Goal: Task Accomplishment & Management: Manage account settings

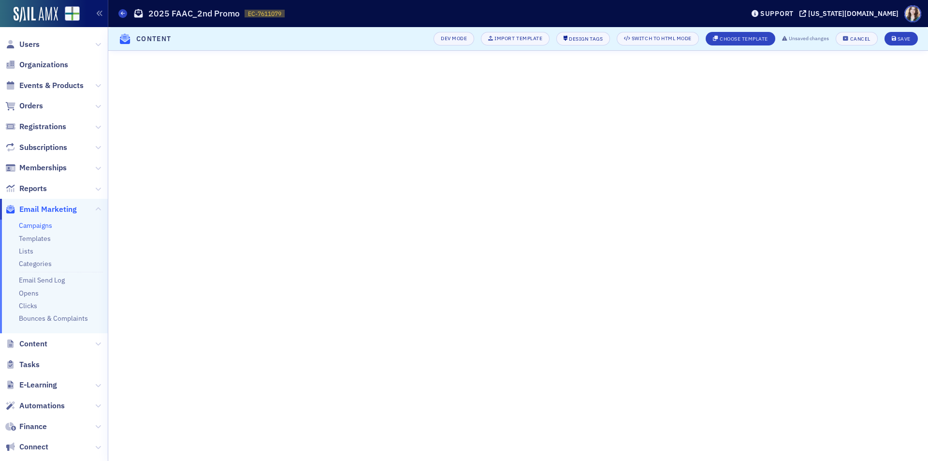
scroll to position [111, 0]
click at [414, 40] on header "Content Dev Mode Import Template Design Tags Switch to HTML Mode Choose Templat…" at bounding box center [518, 39] width 820 height 24
click at [868, 38] on div "Cancel" at bounding box center [861, 38] width 20 height 5
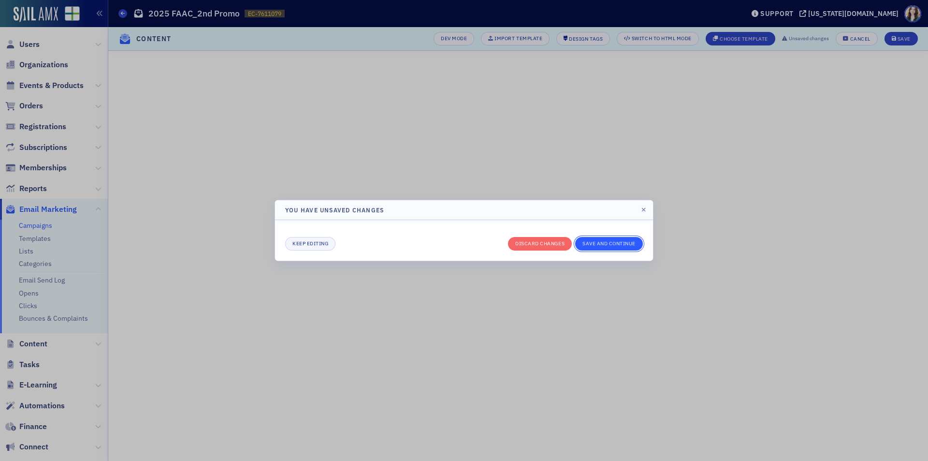
click at [626, 241] on button "Save and continue" at bounding box center [609, 244] width 68 height 14
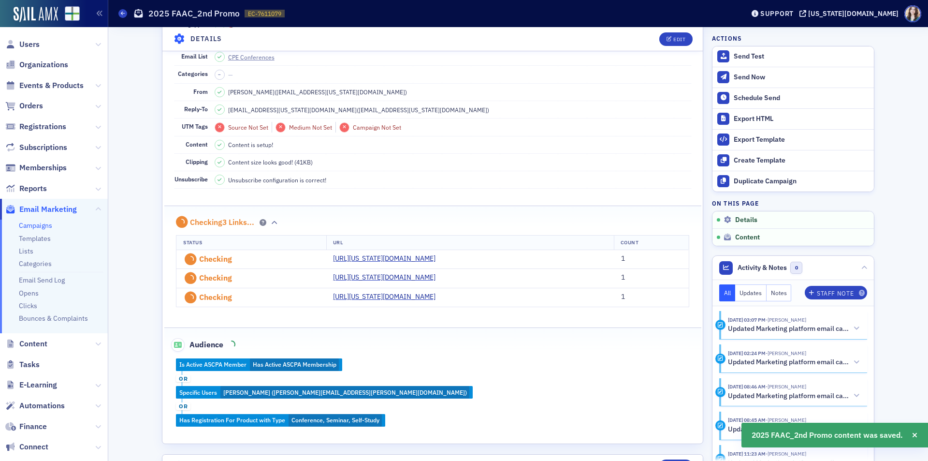
scroll to position [533, 0]
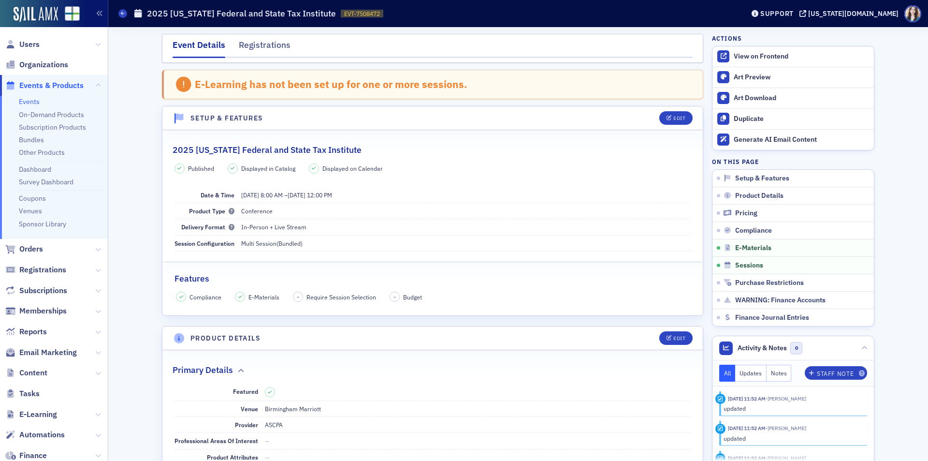
scroll to position [1257, 0]
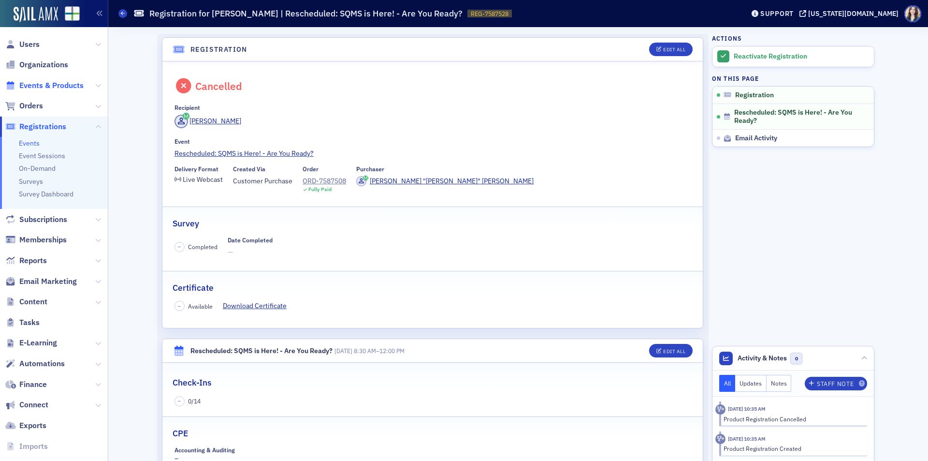
click at [45, 86] on span "Events & Products" at bounding box center [51, 85] width 64 height 11
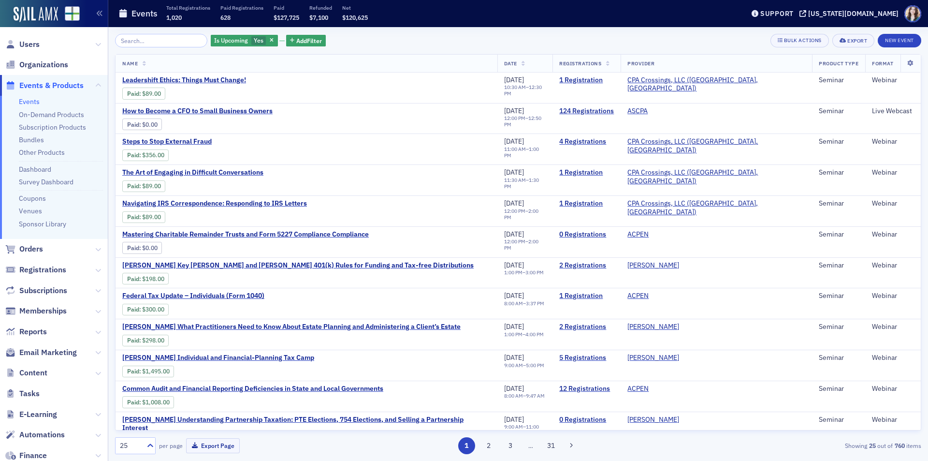
click at [176, 41] on input "search" at bounding box center [161, 41] width 92 height 14
click at [23, 46] on span "Users" at bounding box center [29, 44] width 20 height 11
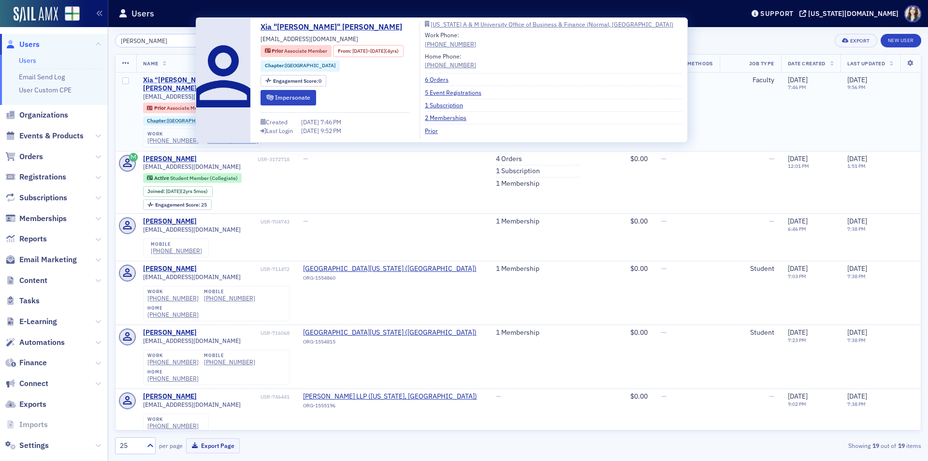
type input "xia zhang"
click at [176, 77] on div "Xia "Amy" Zhang" at bounding box center [201, 84] width 116 height 17
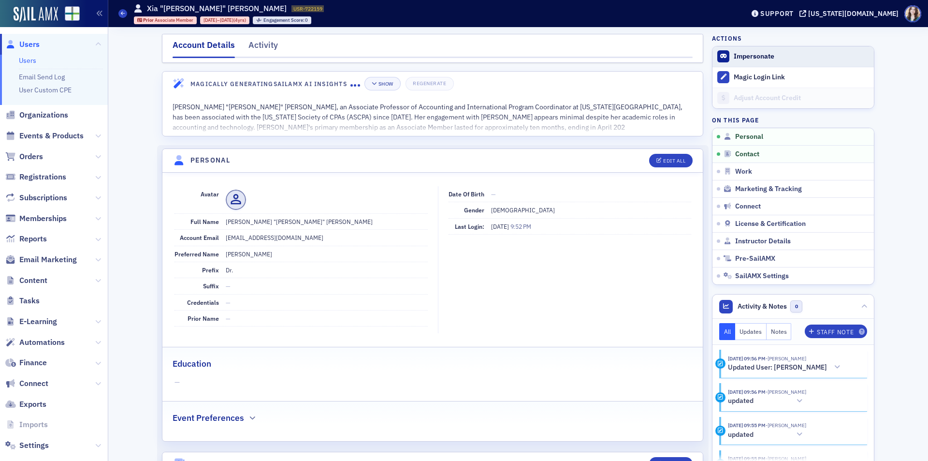
click at [721, 57] on icon at bounding box center [724, 56] width 7 height 6
click at [754, 62] on span "Impersonate" at bounding box center [794, 56] width 162 height 20
click at [260, 46] on div "Activity" at bounding box center [263, 48] width 29 height 18
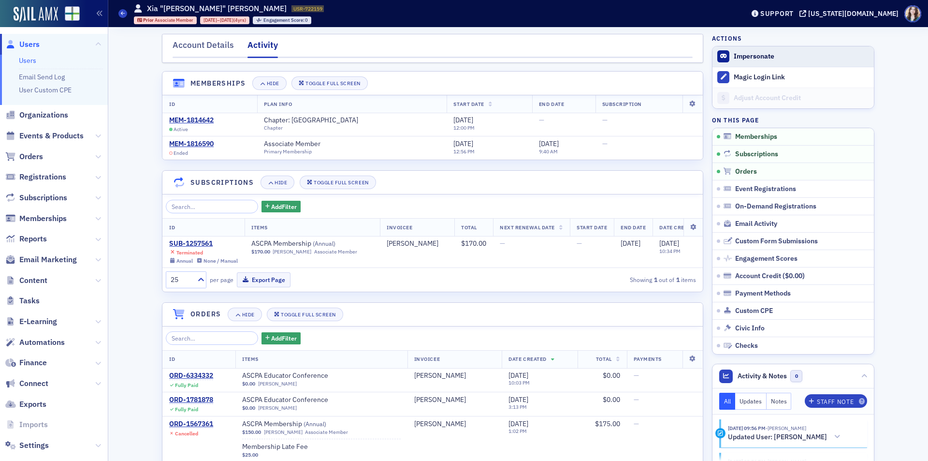
click at [739, 61] on span "Impersonate" at bounding box center [794, 56] width 162 height 20
click at [206, 46] on div "Account Details" at bounding box center [203, 48] width 61 height 18
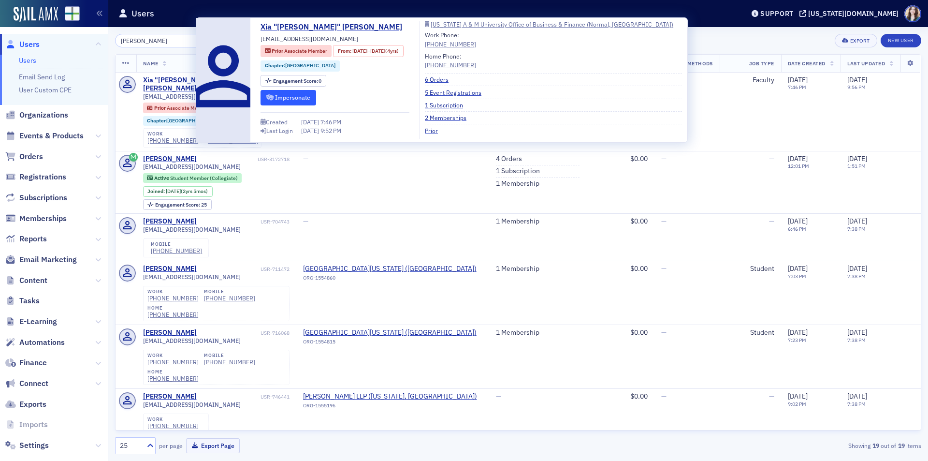
click at [268, 98] on icon "submit" at bounding box center [269, 98] width 7 height 6
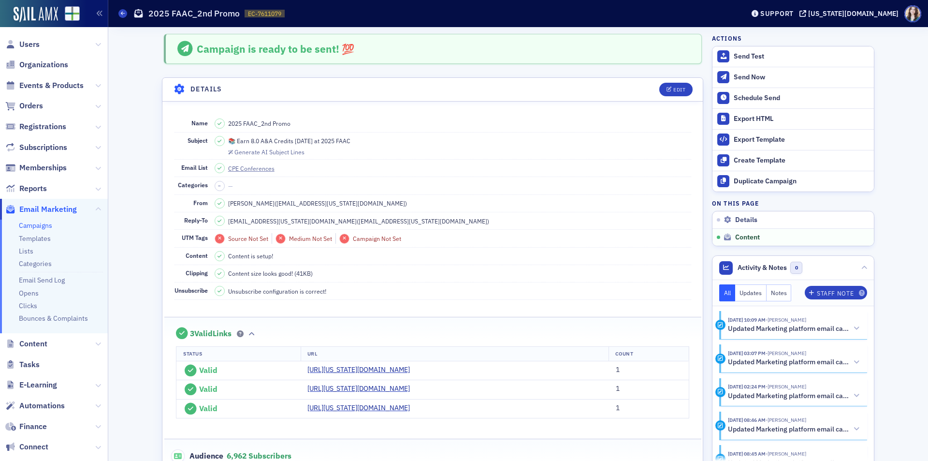
scroll to position [533, 0]
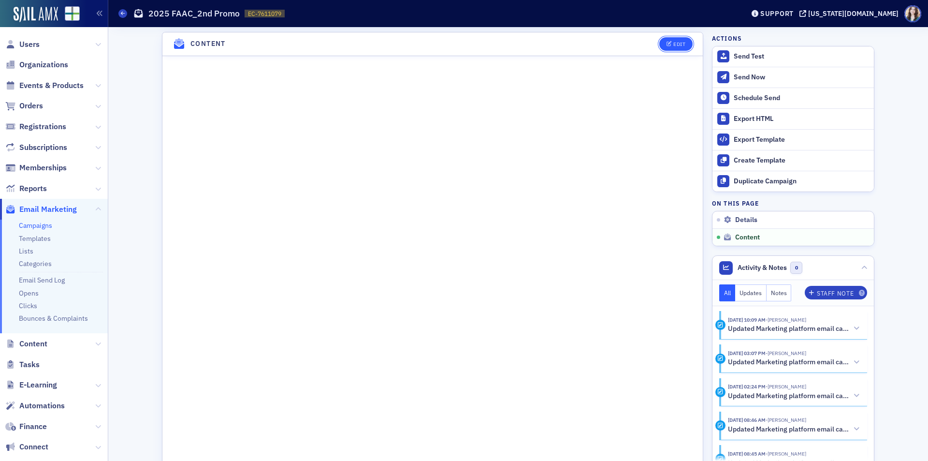
click at [668, 45] on icon "button" at bounding box center [670, 44] width 6 height 5
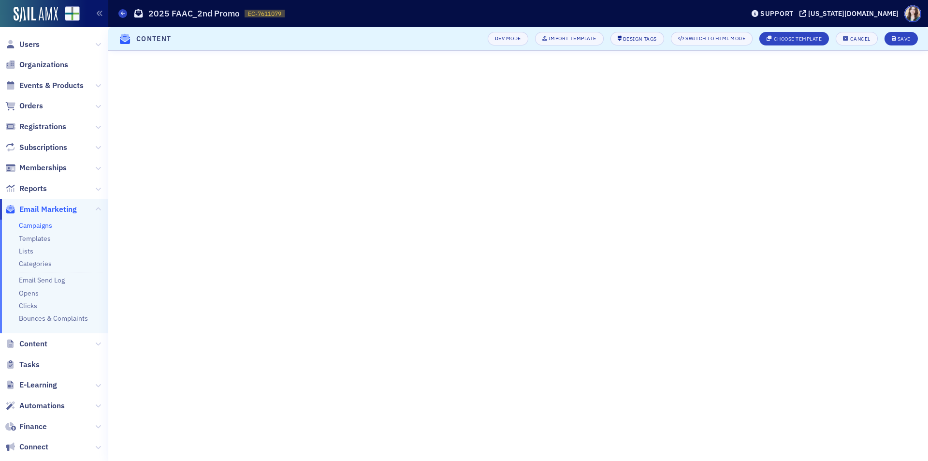
scroll to position [111, 0]
click at [902, 39] on div "Save" at bounding box center [904, 38] width 13 height 5
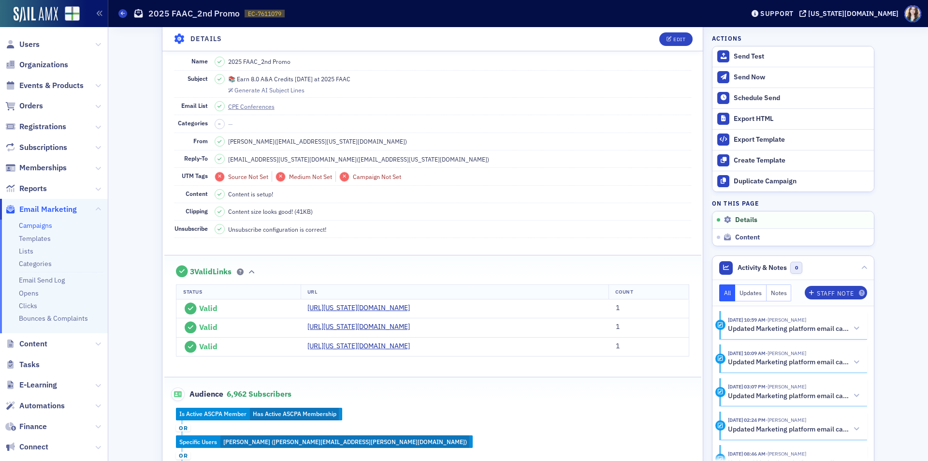
scroll to position [63, 0]
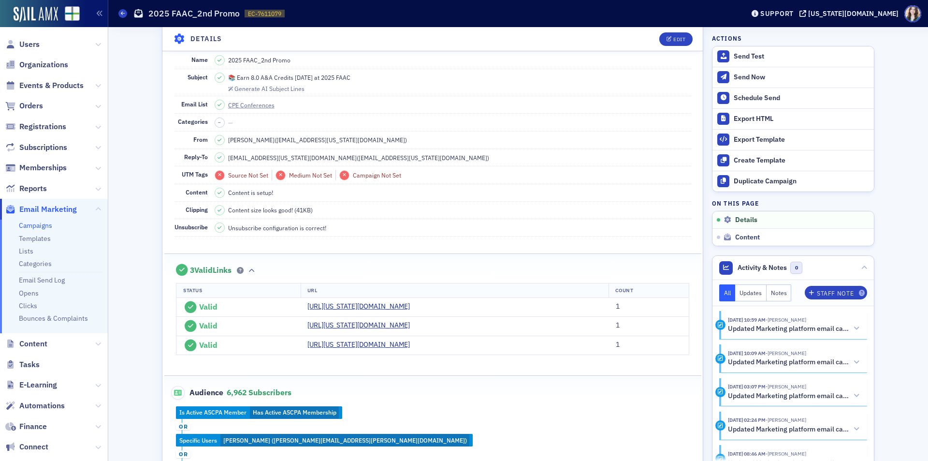
click at [645, 35] on header "Details Edit" at bounding box center [432, 39] width 541 height 24
click at [646, 35] on header "Details Edit" at bounding box center [432, 39] width 541 height 24
click at [401, 22] on div "Campaigns 2025 FAAC_2nd Promo EC-7611079 7611079" at bounding box center [423, 13] width 611 height 18
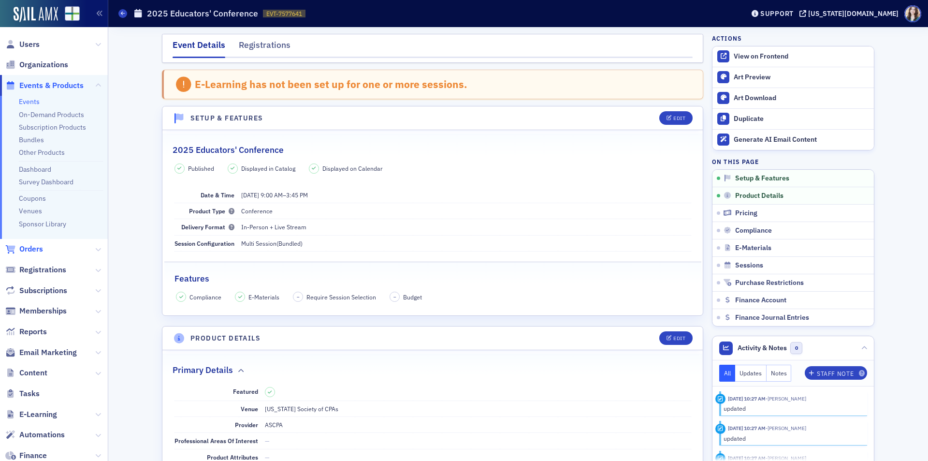
click at [29, 251] on span "Orders" at bounding box center [31, 249] width 24 height 11
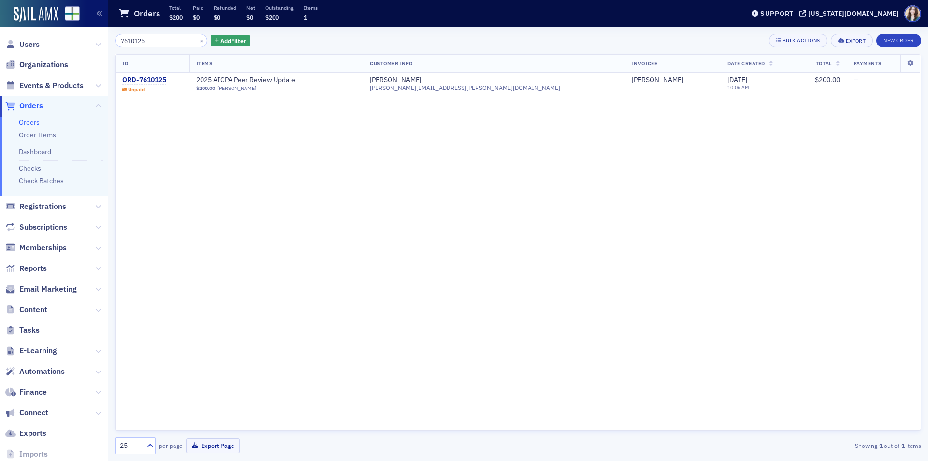
type input "7610125"
click at [281, 29] on div "7610125 × Add Filter Bulk Actions Export New Order ID Items Customer Info Invoi…" at bounding box center [518, 244] width 807 height 434
click at [139, 79] on div "ORD-7610125" at bounding box center [144, 80] width 44 height 9
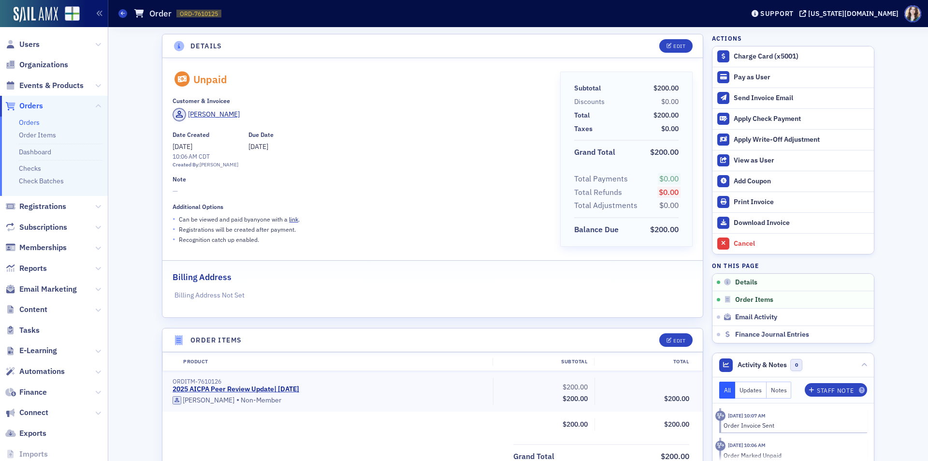
click at [141, 91] on div "Details Edit Unpaid Customer & Invoicee Harry Stevens Date Created 9/4/2025 10:…" at bounding box center [518, 390] width 807 height 727
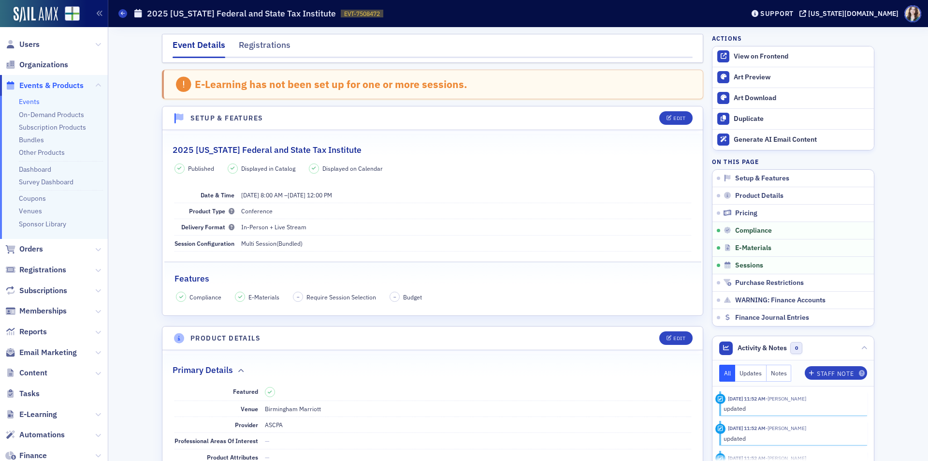
scroll to position [1252, 0]
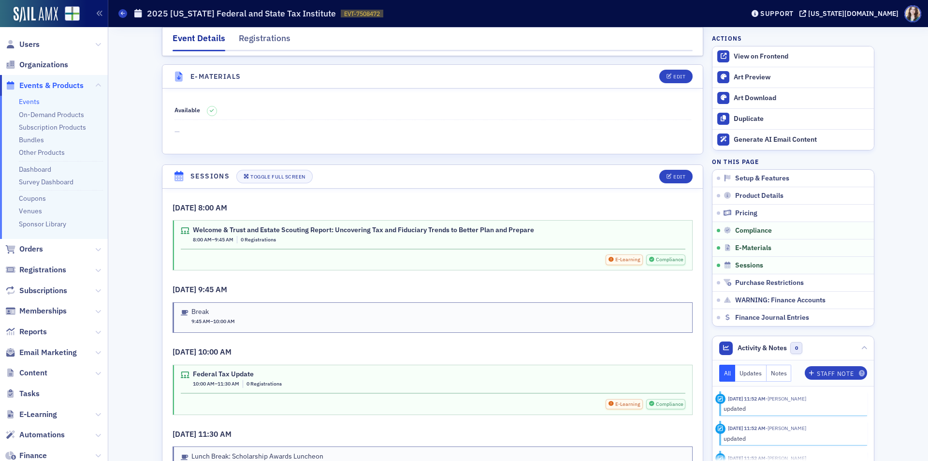
scroll to position [1349, 0]
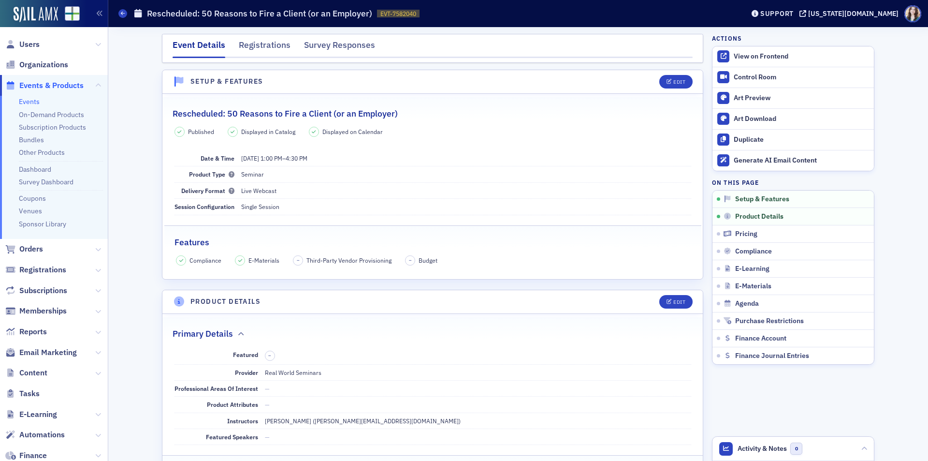
click at [42, 83] on span "Events & Products" at bounding box center [51, 85] width 64 height 11
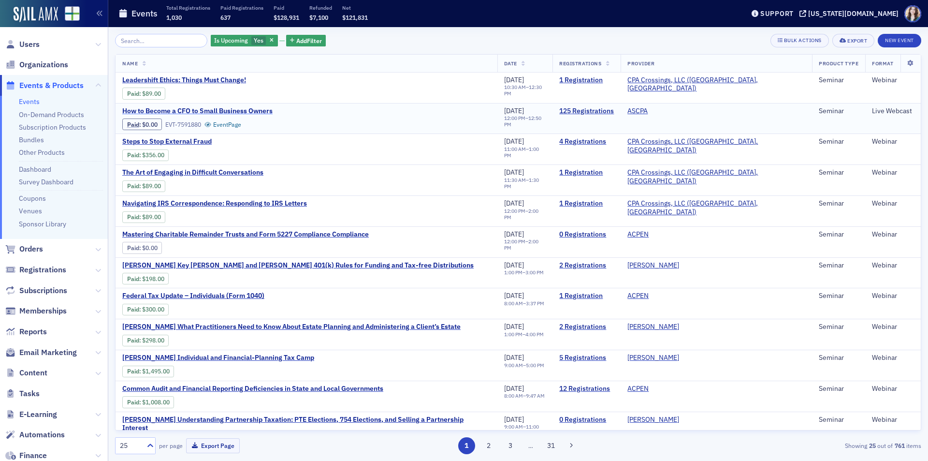
click at [191, 108] on span "How to Become a CFO to Small Business Owners" at bounding box center [203, 111] width 162 height 9
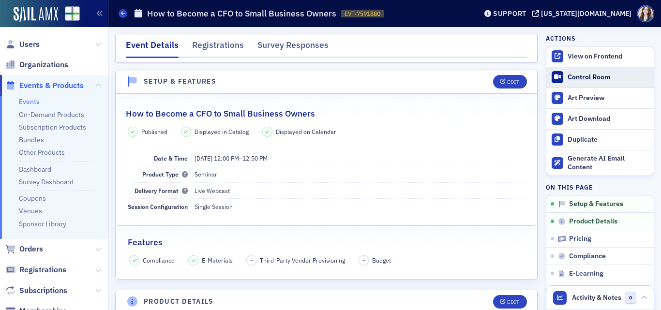
click at [500, 78] on div "Control Room" at bounding box center [607, 77] width 81 height 9
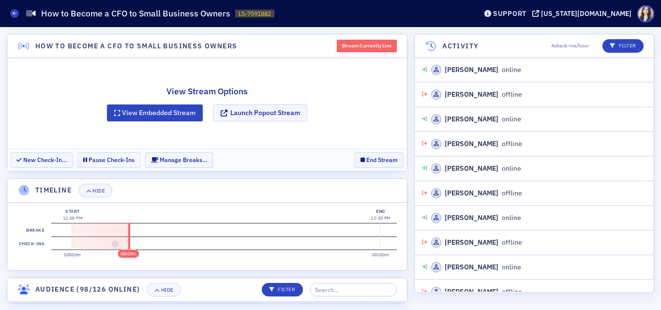
scroll to position [1665, 0]
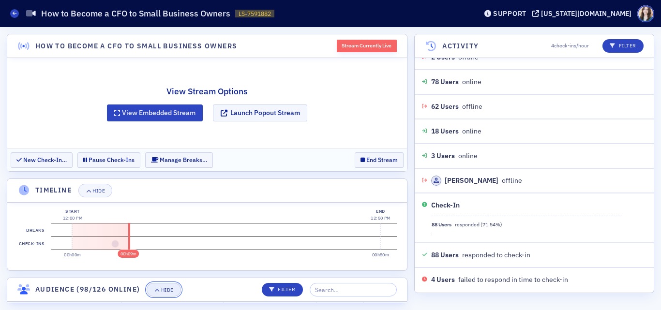
click at [162, 294] on button "Hide" at bounding box center [164, 290] width 34 height 14
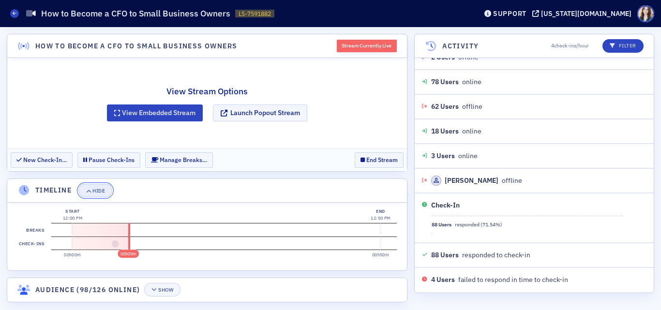
click at [102, 191] on div "Hide" at bounding box center [98, 190] width 13 height 5
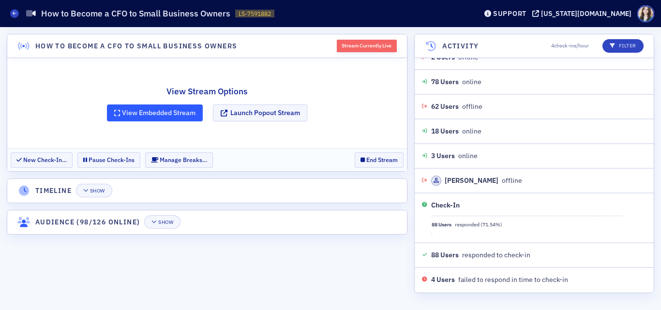
click at [135, 118] on button "View Embedded Stream" at bounding box center [155, 112] width 96 height 17
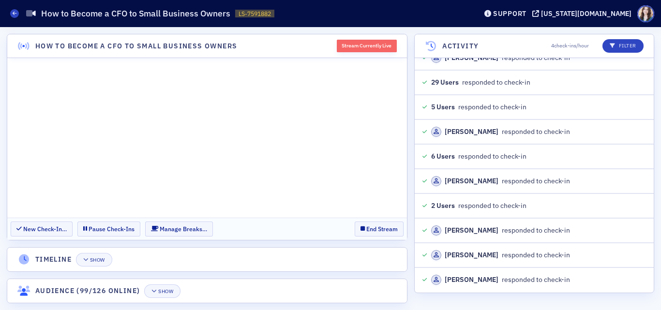
scroll to position [2652, 0]
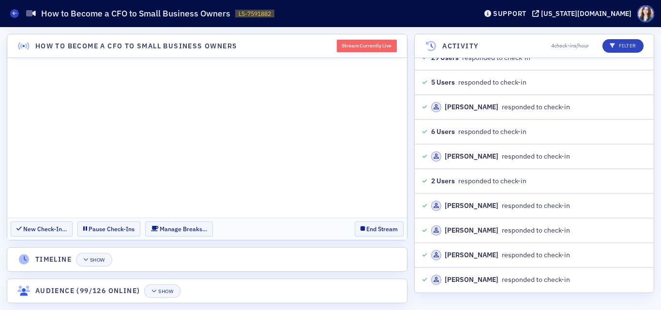
click at [333, 221] on section "New Check-In… Pause Check-Ins Manage Breaks… End Stream" at bounding box center [206, 229] width 399 height 22
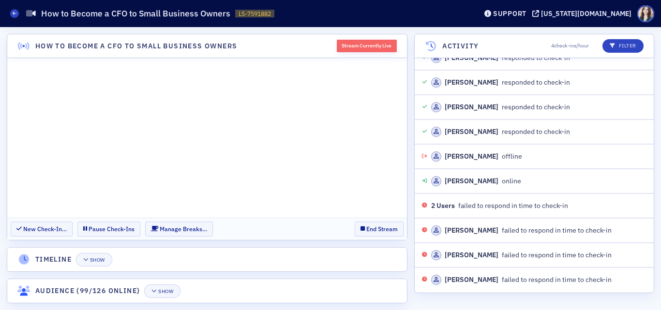
scroll to position [2874, 0]
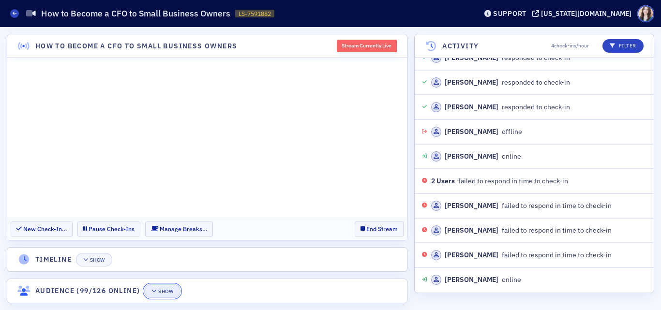
click at [166, 295] on button "Show" at bounding box center [162, 291] width 36 height 14
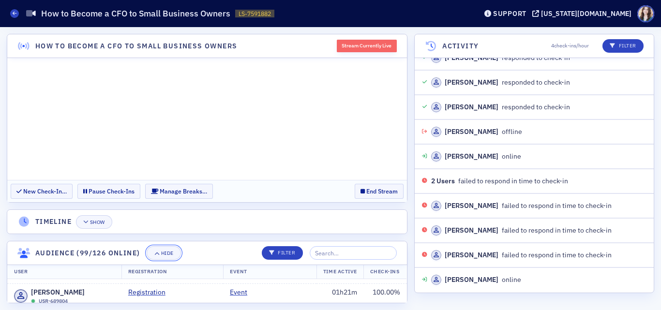
scroll to position [0, 0]
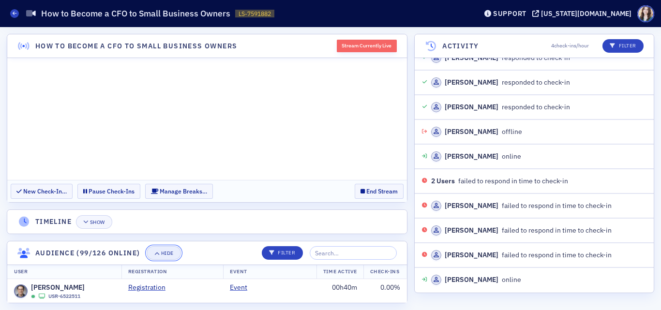
click at [168, 251] on div "Hide" at bounding box center [167, 253] width 13 height 5
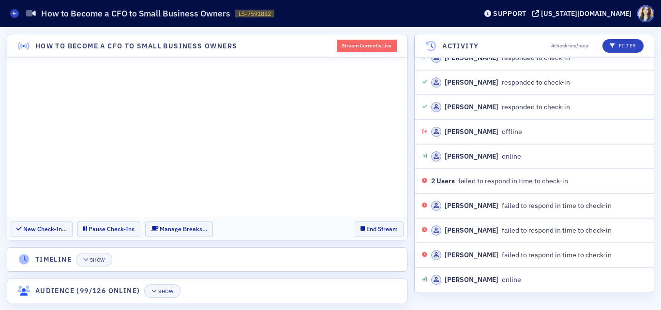
click at [171, 251] on header "Timeline Show" at bounding box center [206, 260] width 399 height 24
click at [346, 222] on section "New Check-In… Pause Check-Ins Manage Breaks… End Stream" at bounding box center [206, 229] width 399 height 22
click at [344, 224] on section "New Check-In… Pause Check-Ins Manage Breaks… End Stream" at bounding box center [206, 229] width 399 height 22
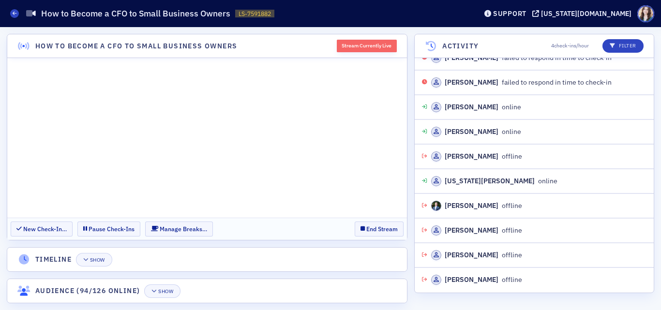
scroll to position [3072, 0]
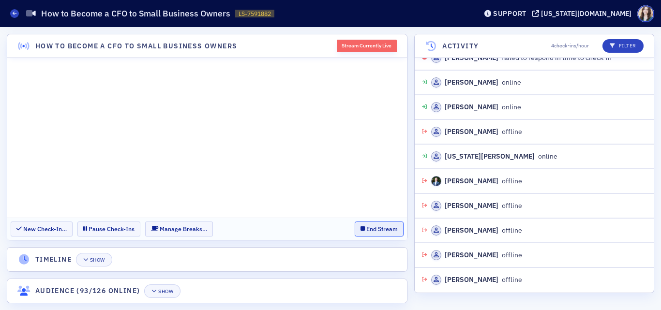
click at [373, 226] on button "End Stream" at bounding box center [378, 228] width 49 height 15
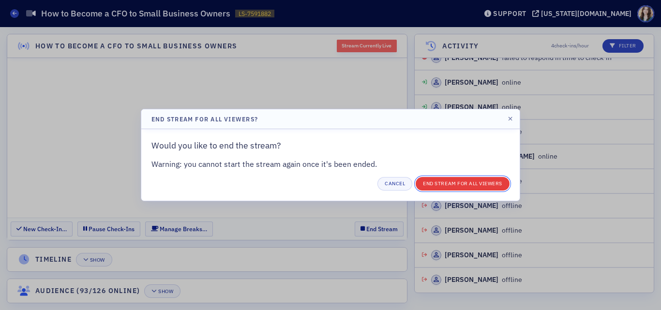
click at [428, 183] on button "End Stream for all Viewers" at bounding box center [462, 184] width 94 height 14
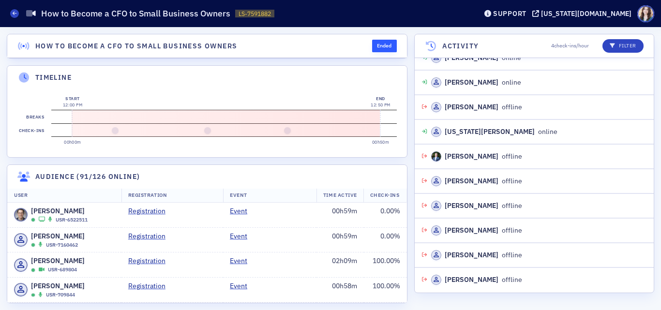
scroll to position [3121, 0]
click at [354, 43] on header "How to Become a CFO to Small Business Owners Ended" at bounding box center [206, 46] width 399 height 24
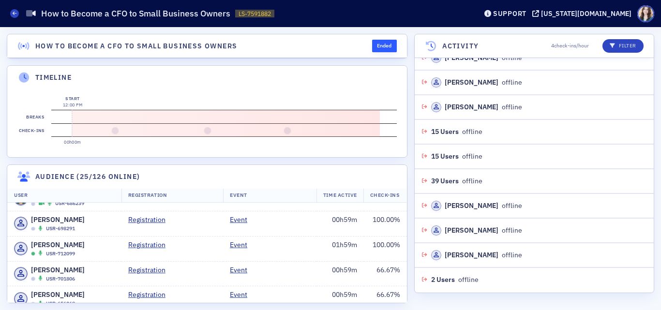
scroll to position [1016, 0]
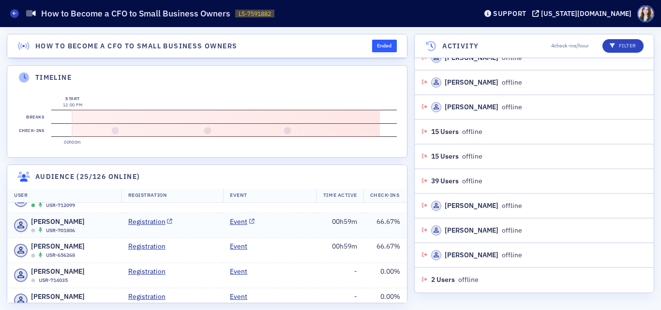
click at [385, 235] on td "66.67 %" at bounding box center [385, 225] width 43 height 25
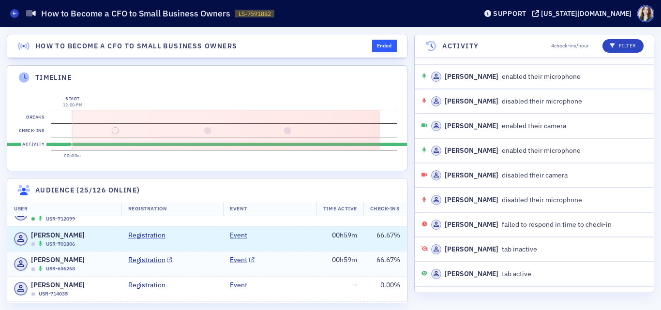
click at [276, 271] on td "Event" at bounding box center [269, 263] width 93 height 25
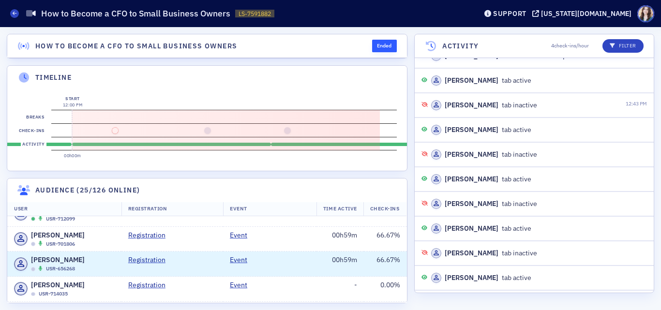
scroll to position [1886, 0]
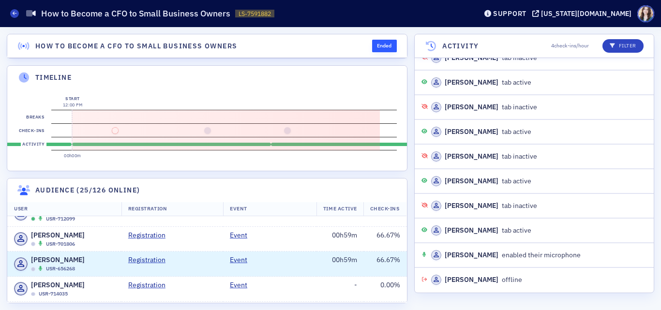
click at [362, 38] on header "How to Become a CFO to Small Business Owners Ended" at bounding box center [206, 46] width 399 height 24
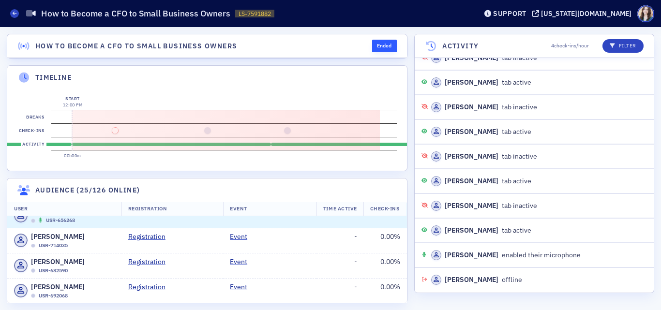
scroll to position [1016, 0]
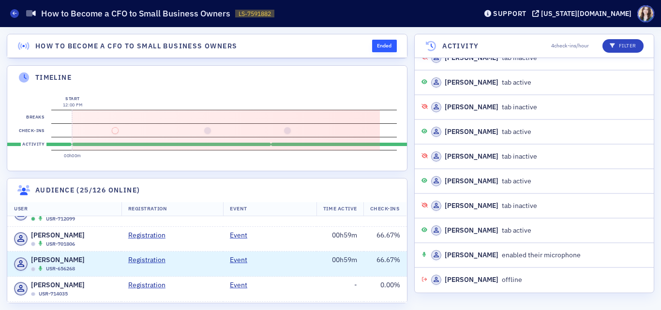
click at [399, 191] on header "Audience (25/126 online)" at bounding box center [206, 190] width 399 height 24
click at [398, 190] on header "Audience (25/126 online)" at bounding box center [206, 190] width 399 height 24
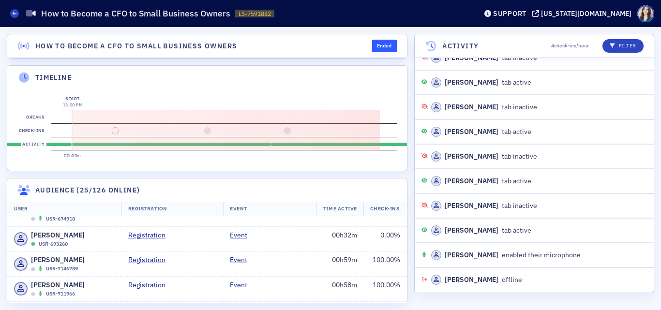
scroll to position [2370, 0]
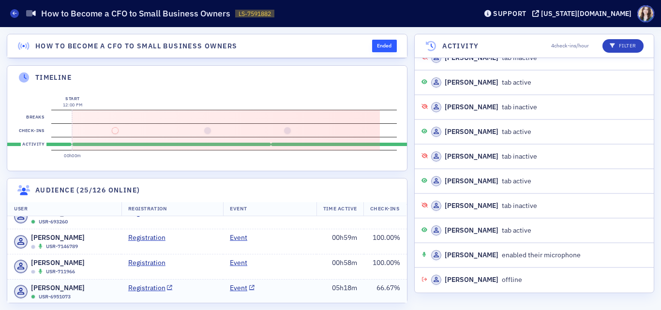
click at [289, 279] on td "Event" at bounding box center [269, 291] width 93 height 25
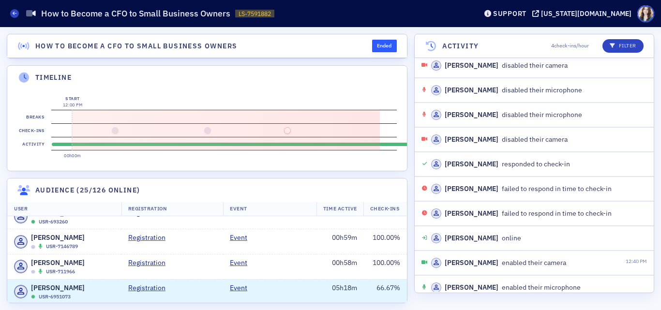
scroll to position [989, 0]
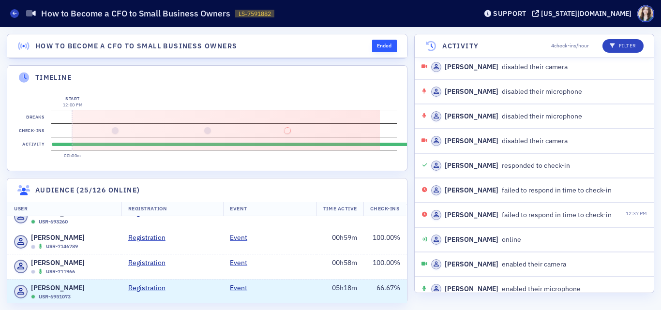
click at [566, 217] on div "[PERSON_NAME] failed to respond in time to check-in" at bounding box center [521, 215] width 180 height 10
click at [77, 283] on div "[PERSON_NAME] USR-6951073" at bounding box center [64, 292] width 101 height 18
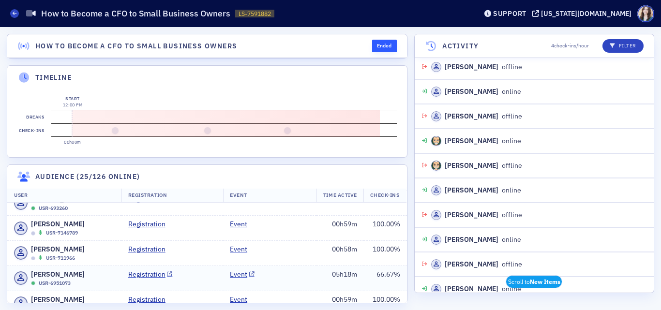
click at [71, 269] on div "[PERSON_NAME] USR-6951073" at bounding box center [58, 278] width 54 height 18
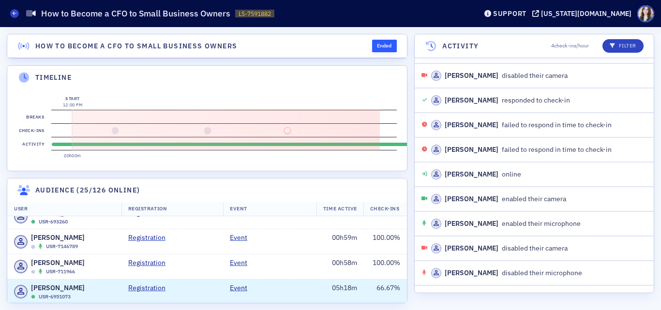
scroll to position [1038, 0]
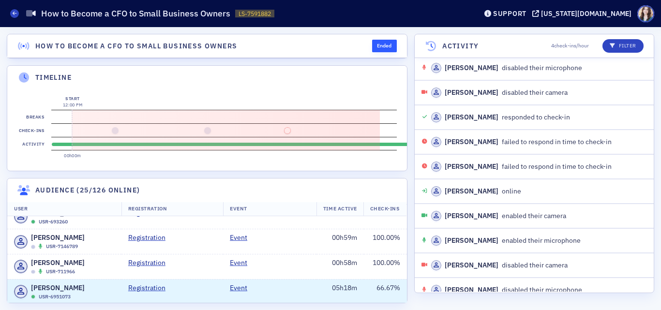
click at [348, 42] on header "How to Become a CFO to Small Business Owners Ended" at bounding box center [206, 46] width 399 height 24
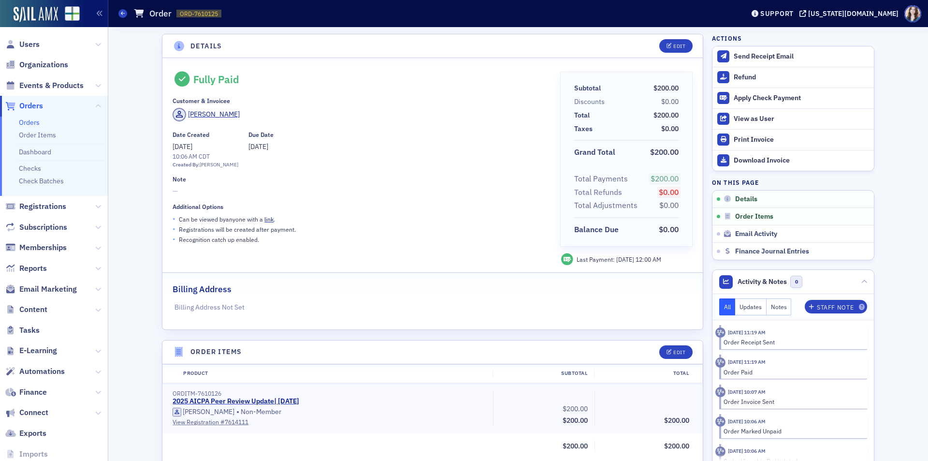
click at [34, 43] on span "Users" at bounding box center [29, 44] width 20 height 11
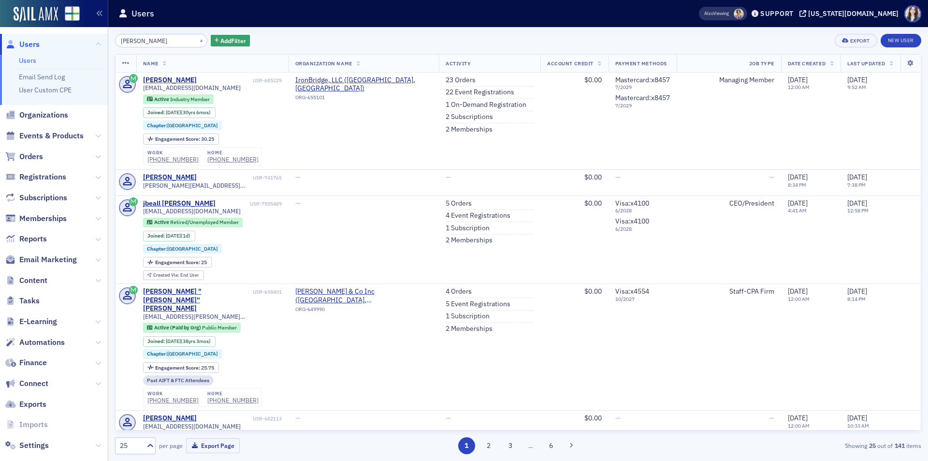
type input "[PERSON_NAME]"
click at [276, 37] on div "[PERSON_NAME] × Add Filter Export New User" at bounding box center [518, 41] width 807 height 14
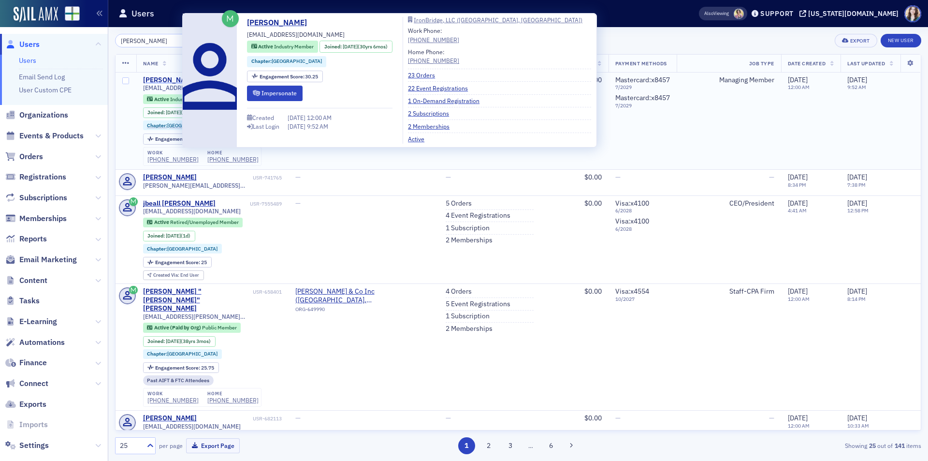
click at [164, 77] on div "Jeffrey Beall" at bounding box center [170, 80] width 54 height 9
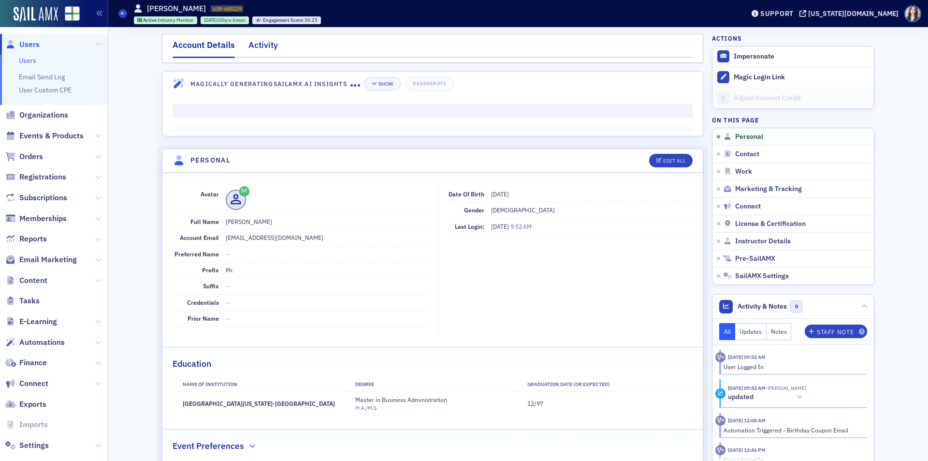
click at [252, 44] on div "Activity" at bounding box center [263, 48] width 29 height 18
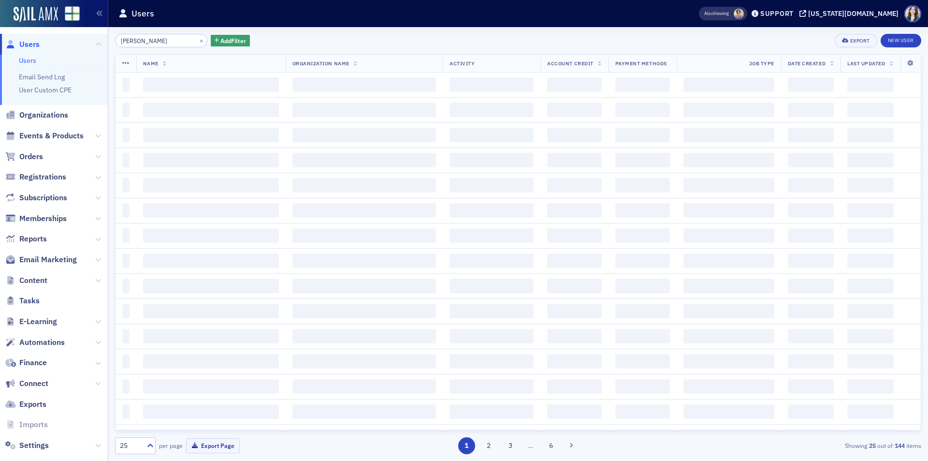
click at [287, 21] on div "Users" at bounding box center [393, 13] width 550 height 18
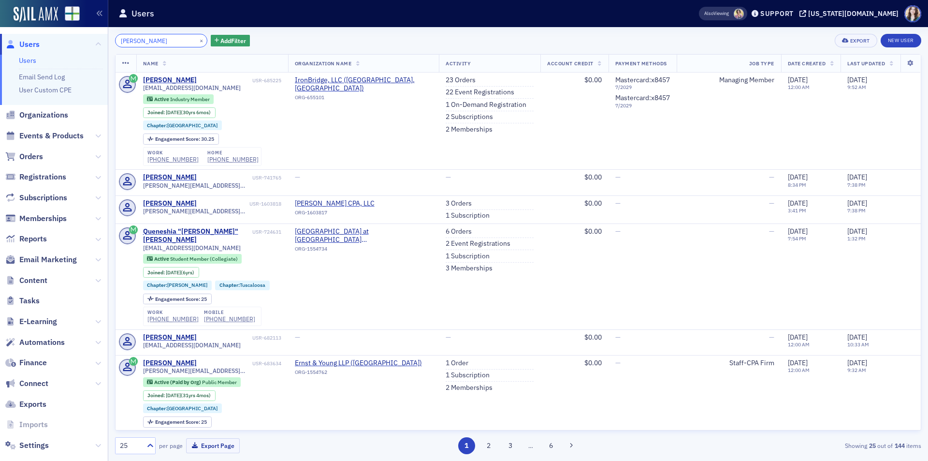
click at [172, 38] on input "Jeffrey Beal" at bounding box center [161, 41] width 92 height 14
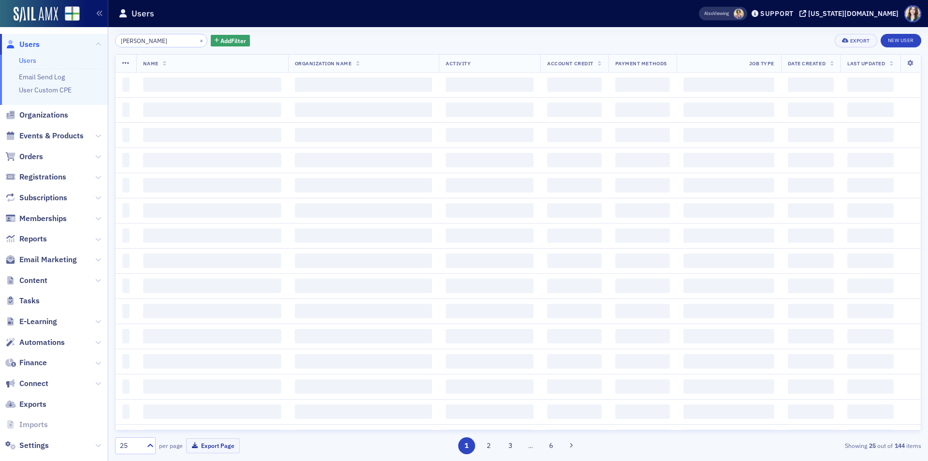
click at [314, 46] on div "Jeffrey Beall × Add Filter Export New User" at bounding box center [518, 41] width 807 height 14
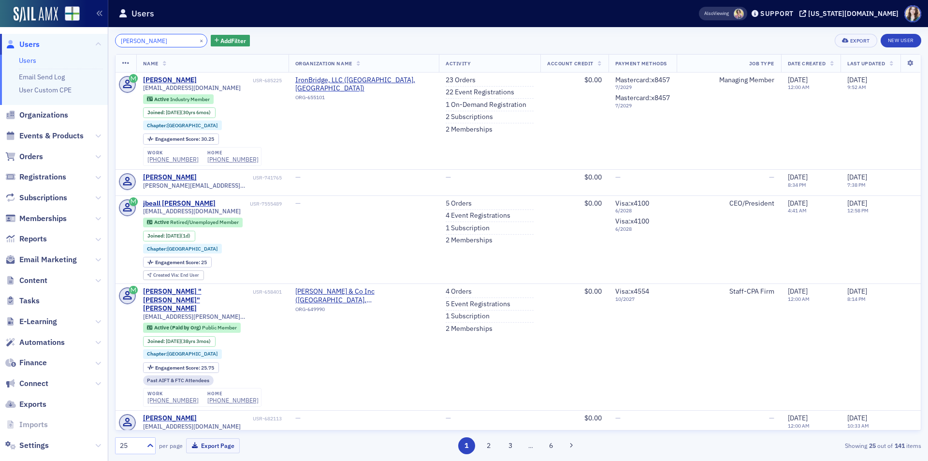
drag, startPoint x: 163, startPoint y: 40, endPoint x: 112, endPoint y: 48, distance: 52.4
click at [112, 48] on div "Jeffrey Beall × Add Filter Export New User Name Organization Name Activity Acco…" at bounding box center [518, 244] width 820 height 434
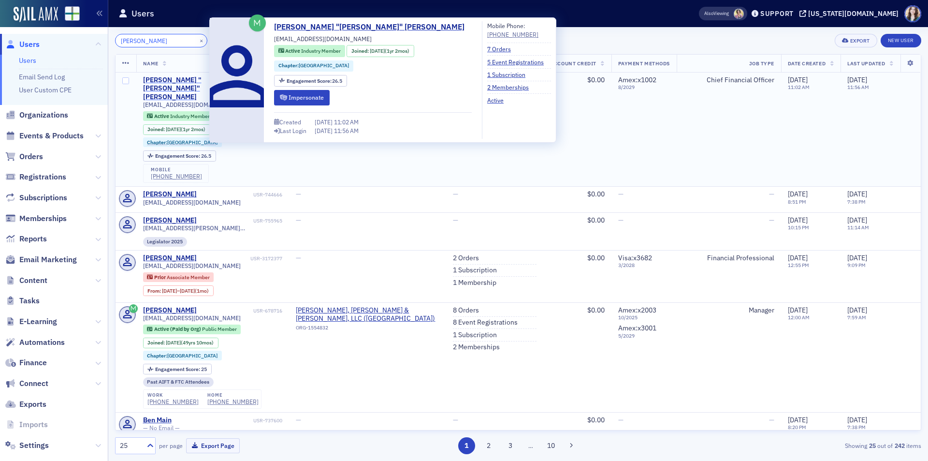
type input "Ben Pace"
click at [181, 76] on div "Benjamin "Ben" Pace" at bounding box center [195, 89] width 105 height 26
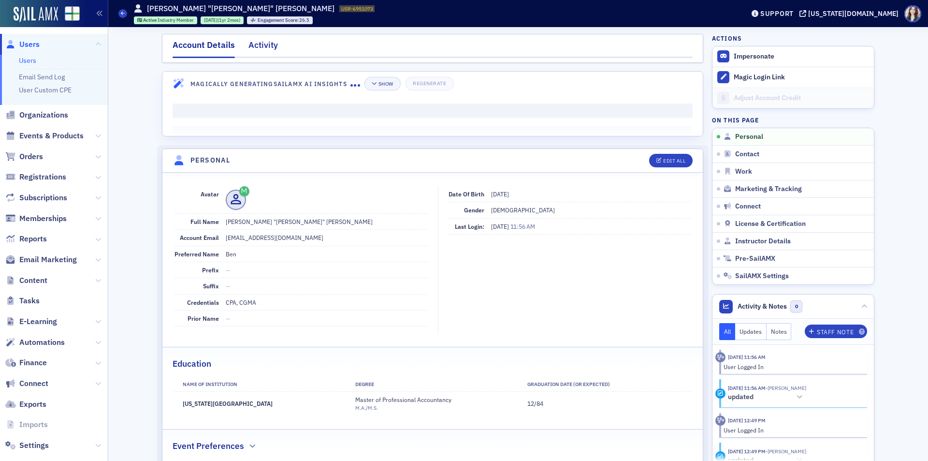
click at [261, 43] on div "Activity" at bounding box center [263, 48] width 29 height 18
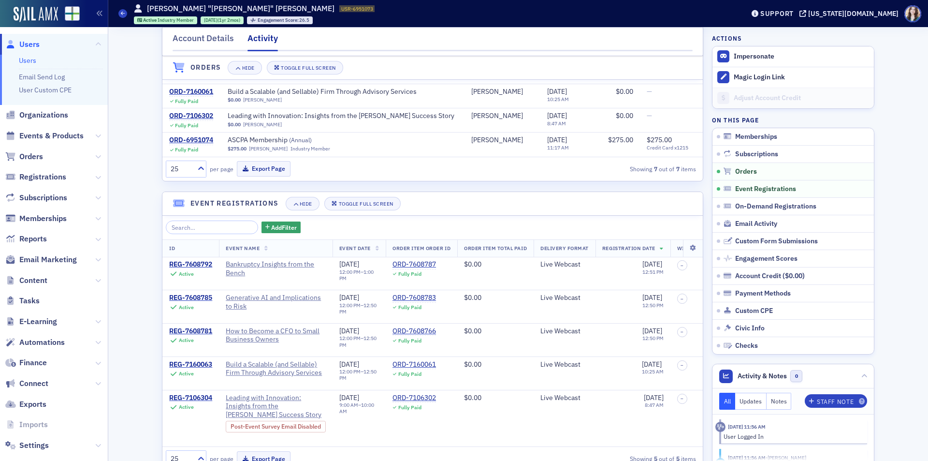
scroll to position [435, 0]
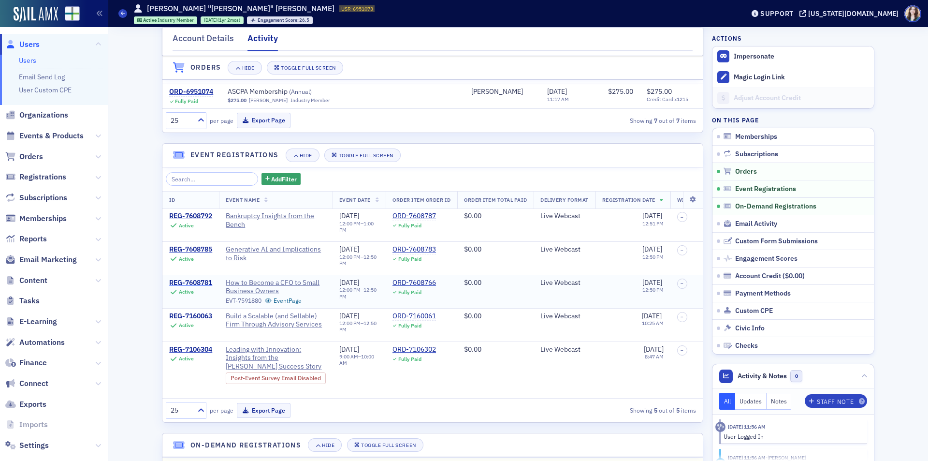
click at [184, 287] on div "REG-7608781" at bounding box center [190, 283] width 43 height 9
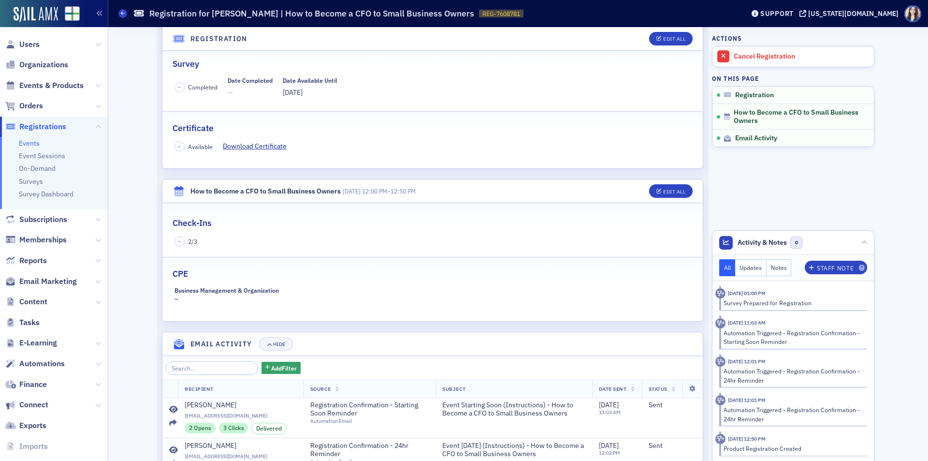
scroll to position [111, 0]
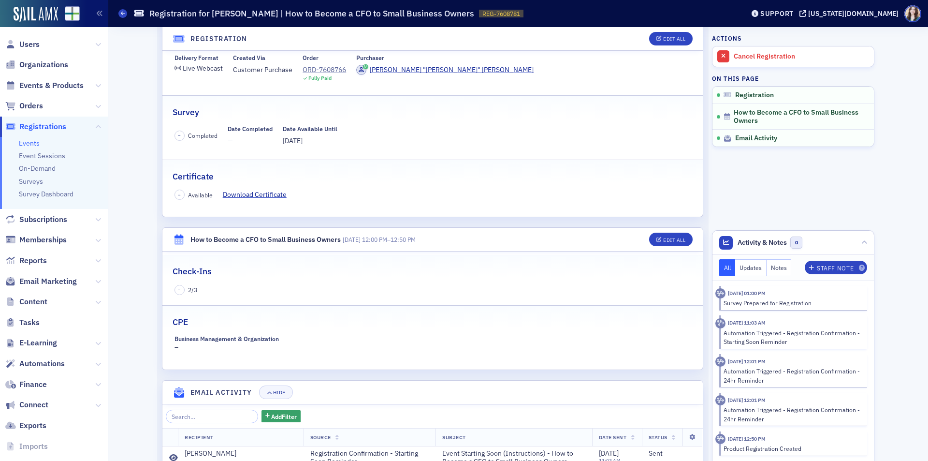
click at [175, 294] on span "–" at bounding box center [180, 290] width 10 height 10
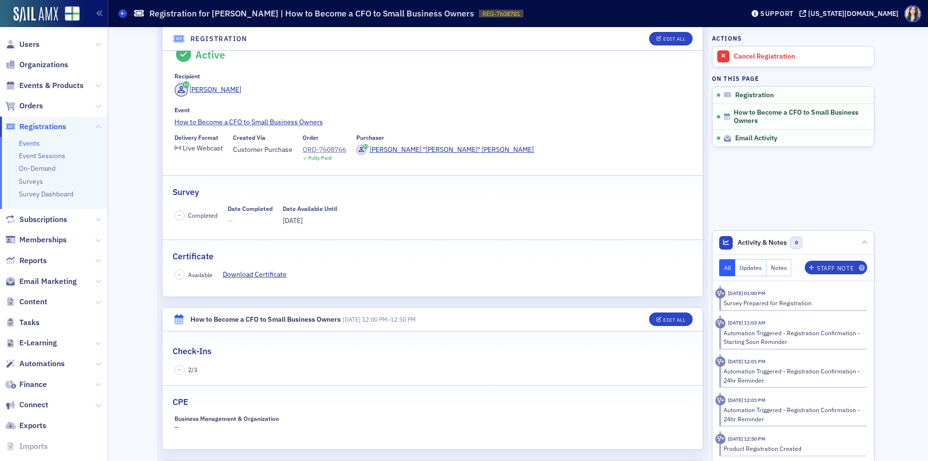
scroll to position [48, 0]
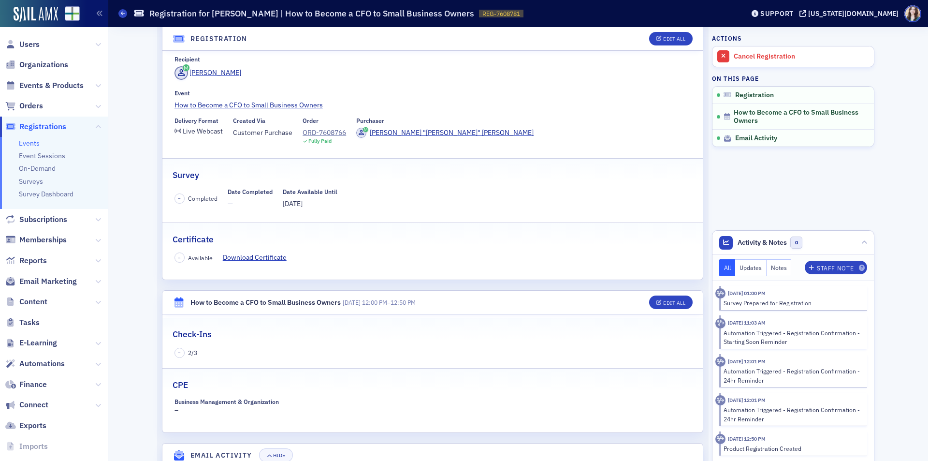
click at [175, 352] on span "–" at bounding box center [180, 353] width 10 height 10
click at [686, 300] on button "Edit All" at bounding box center [671, 302] width 44 height 14
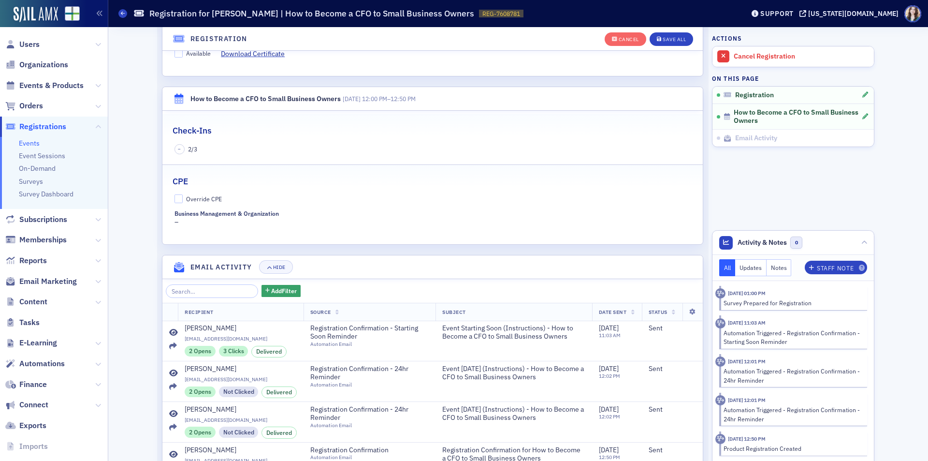
scroll to position [334, 0]
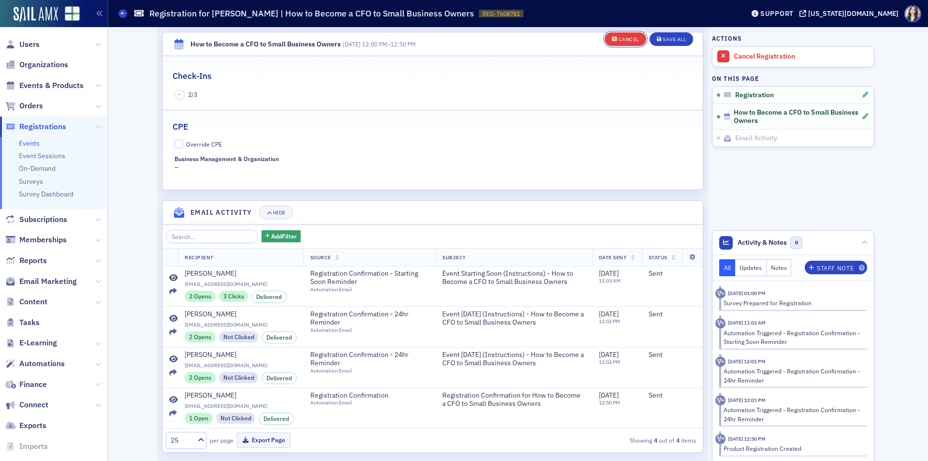
click at [626, 38] on div "Cancel" at bounding box center [629, 39] width 20 height 5
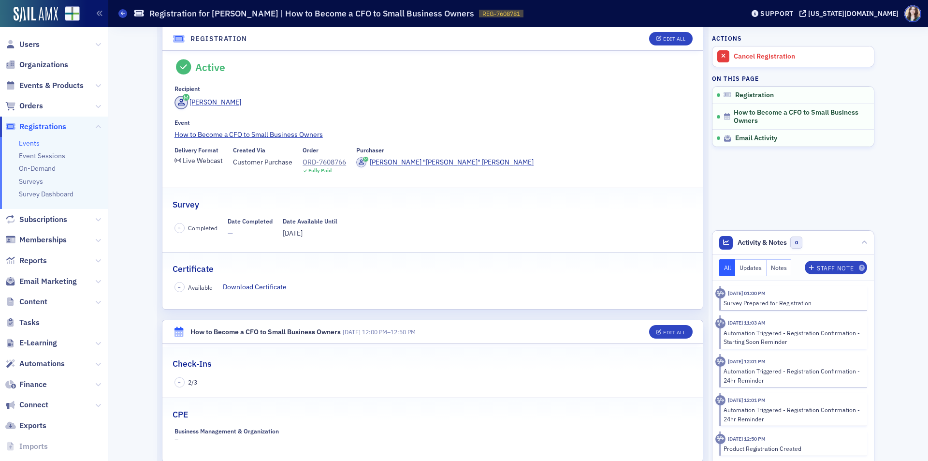
scroll to position [0, 0]
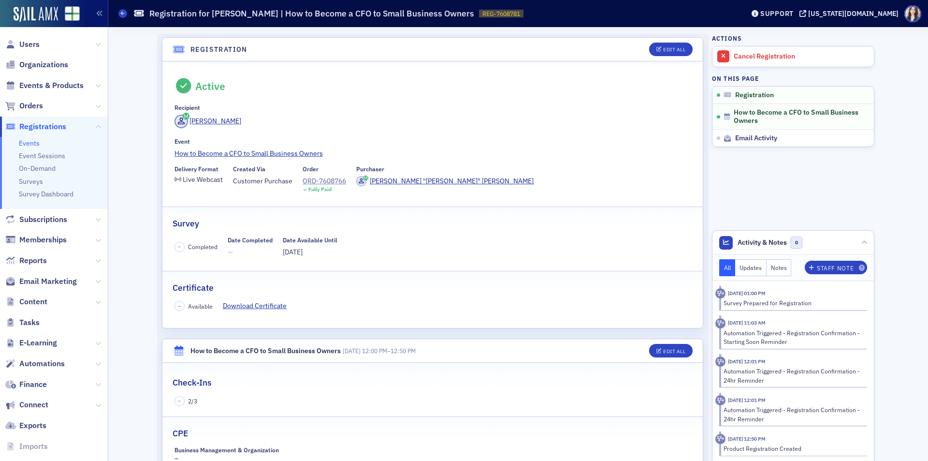
click at [252, 53] on header "Registration Edit All" at bounding box center [432, 50] width 541 height 24
click at [162, 50] on header "Registration Edit All" at bounding box center [432, 50] width 541 height 24
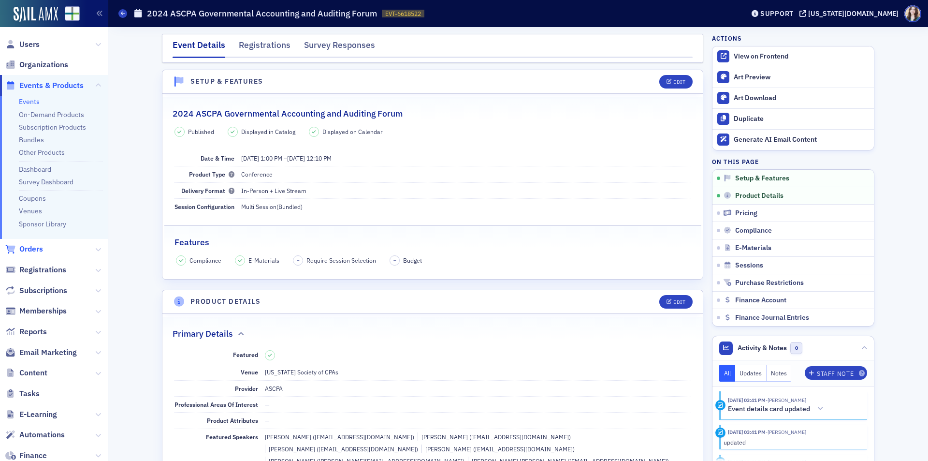
click at [31, 249] on span "Orders" at bounding box center [31, 249] width 24 height 11
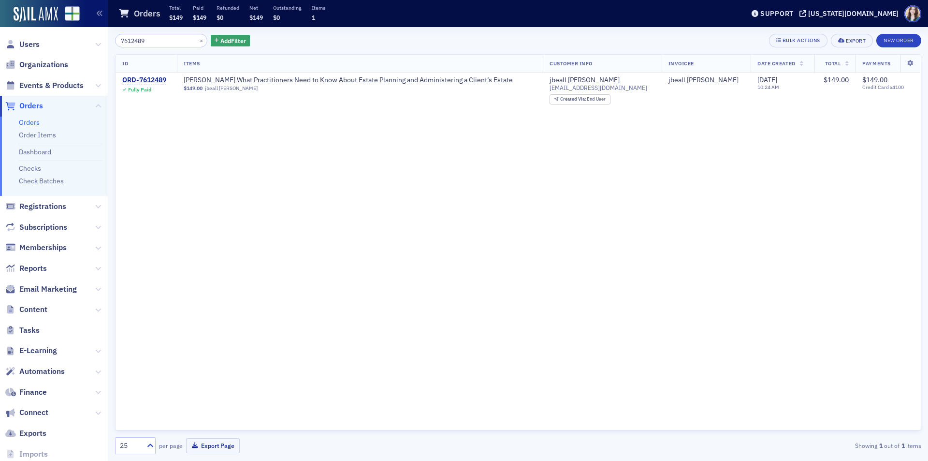
type input "7612489"
click at [304, 192] on div "ID Items Customer Info Invoicee Date Created Total Payments ORD-7612489 Fully P…" at bounding box center [518, 242] width 807 height 376
click at [278, 37] on div "7612489 × Add Filter Bulk Actions Export New Order" at bounding box center [518, 41] width 807 height 14
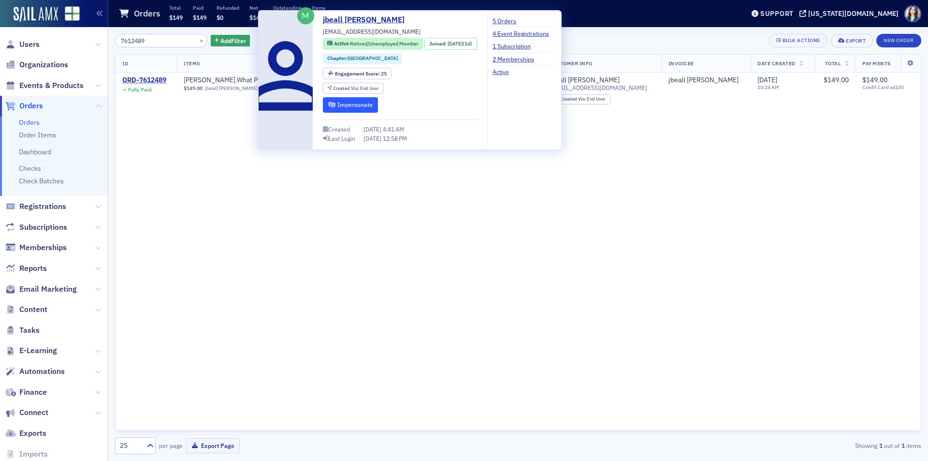
click at [342, 103] on button "Impersonate" at bounding box center [351, 104] width 56 height 15
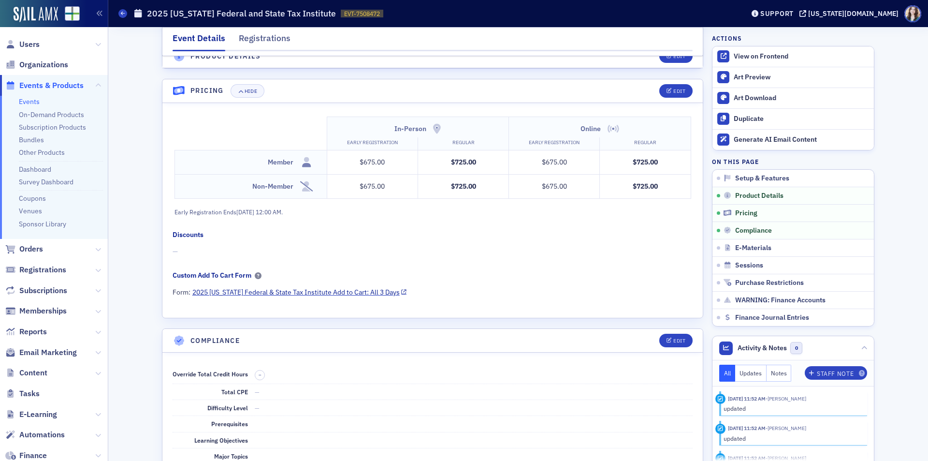
scroll to position [720, 0]
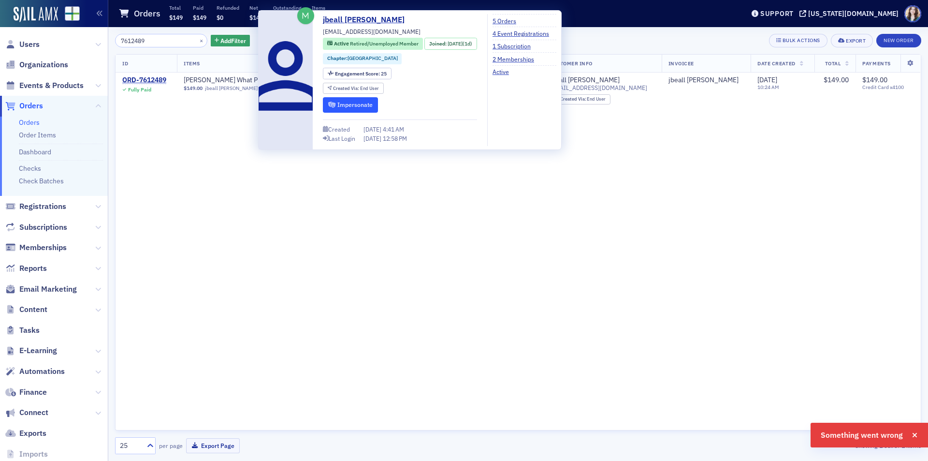
click at [348, 102] on button "Impersonate" at bounding box center [351, 104] width 56 height 15
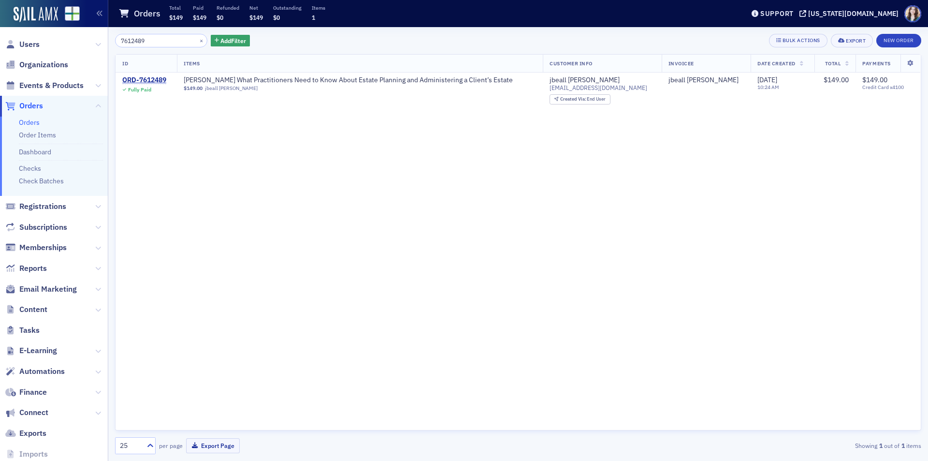
click at [562, 37] on div "7612489 × Add Filter Bulk Actions Export New Order" at bounding box center [518, 41] width 807 height 14
click at [562, 38] on div "7612489 × Add Filter Bulk Actions Export New Order" at bounding box center [518, 41] width 807 height 14
click at [245, 36] on div "7612489 × Add Filter Bulk Actions Export New Order" at bounding box center [518, 41] width 807 height 14
